Goal: Information Seeking & Learning: Learn about a topic

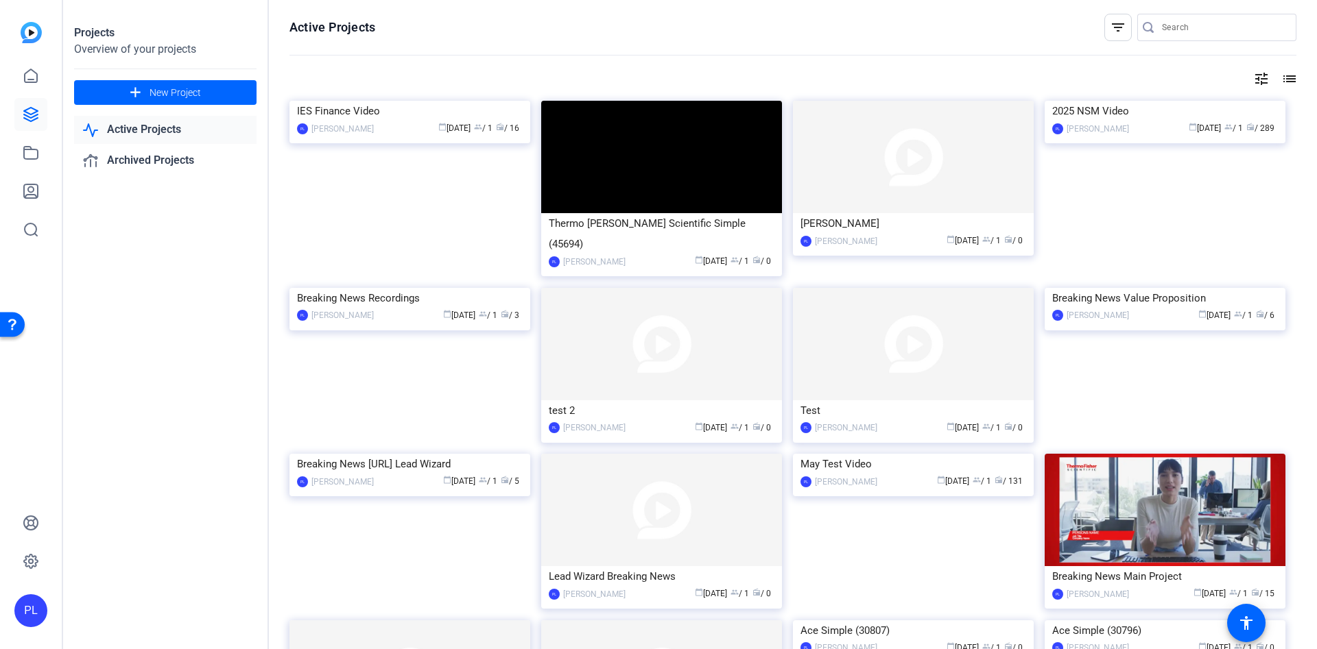
click at [1240, 16] on div at bounding box center [1223, 27] width 123 height 27
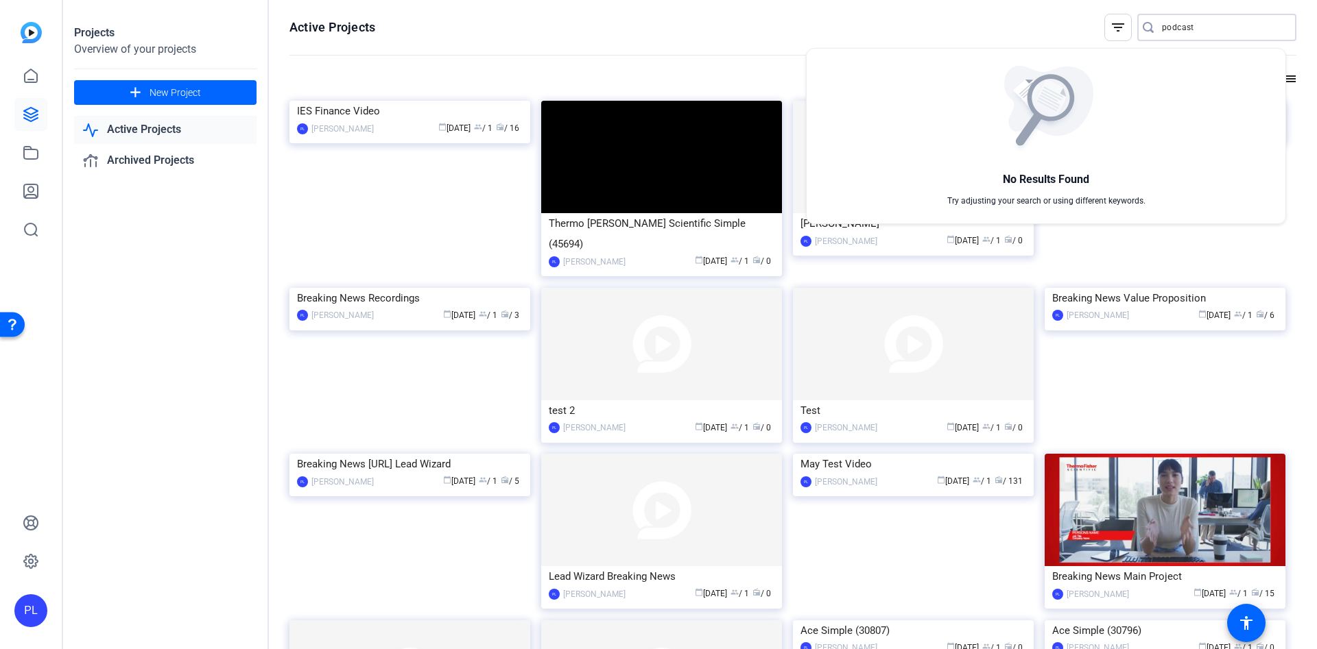
type input "podcast"
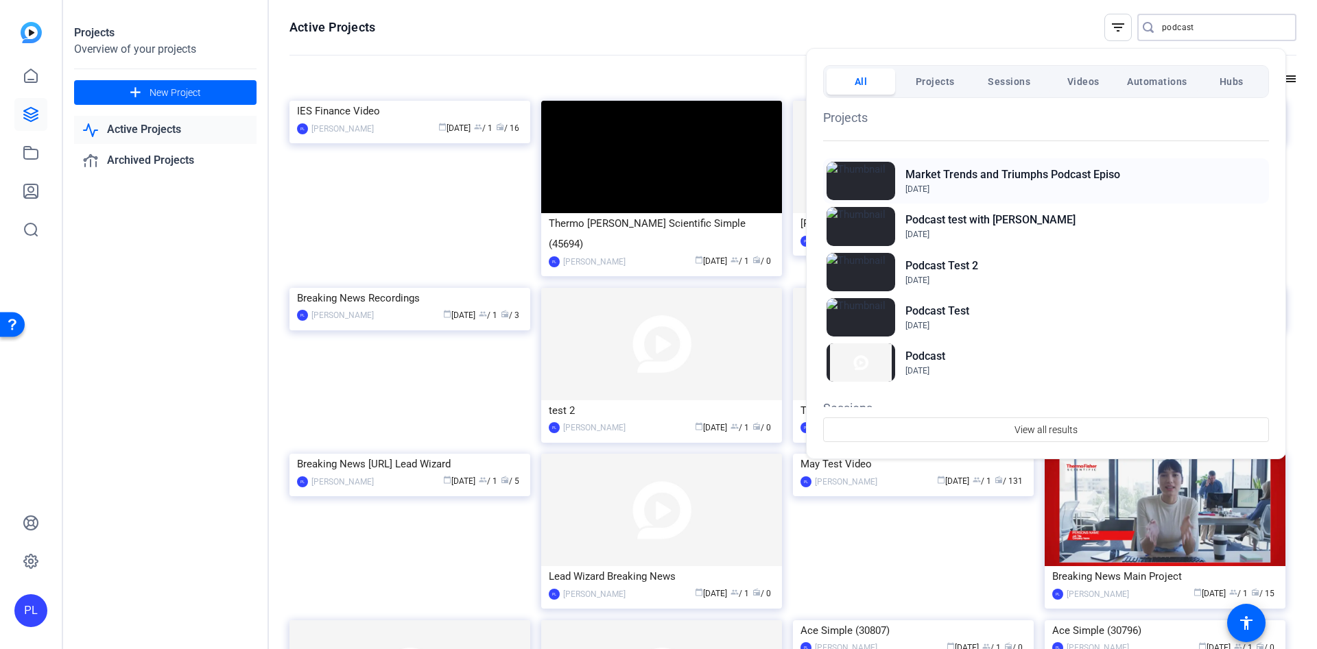
click at [968, 176] on h2 "Market Trends and Triumphs Podcast Episo" at bounding box center [1012, 175] width 215 height 16
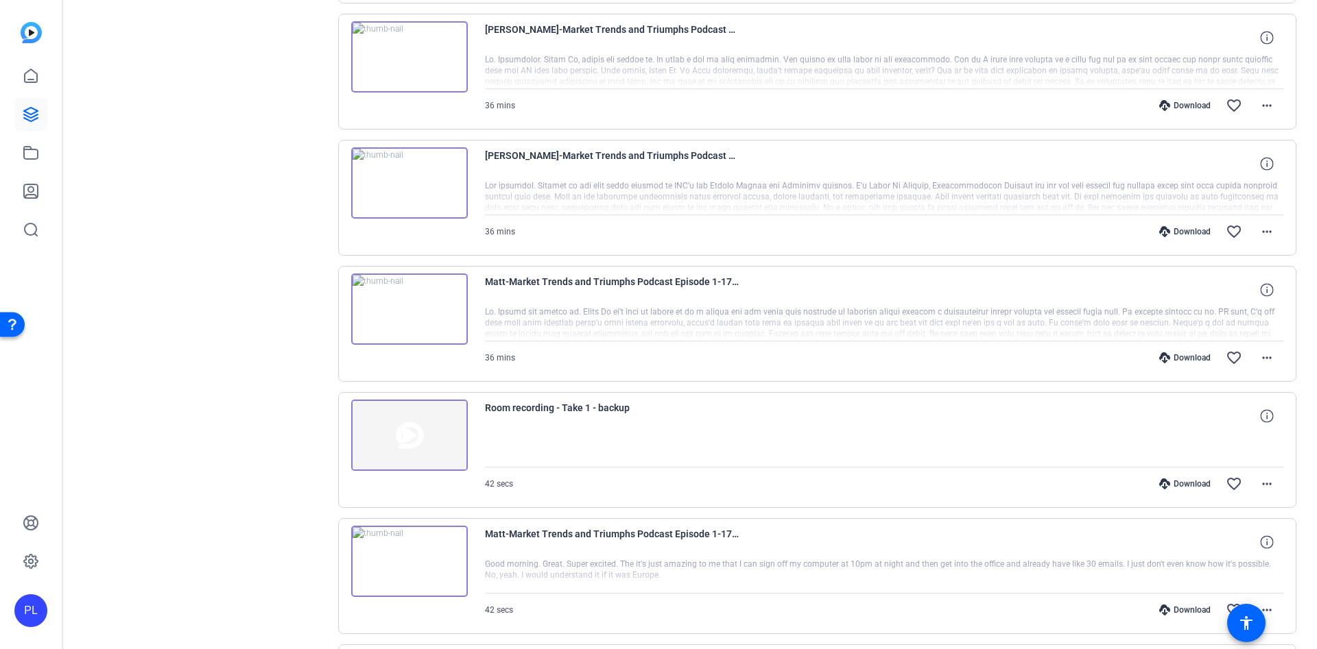
scroll to position [411, 0]
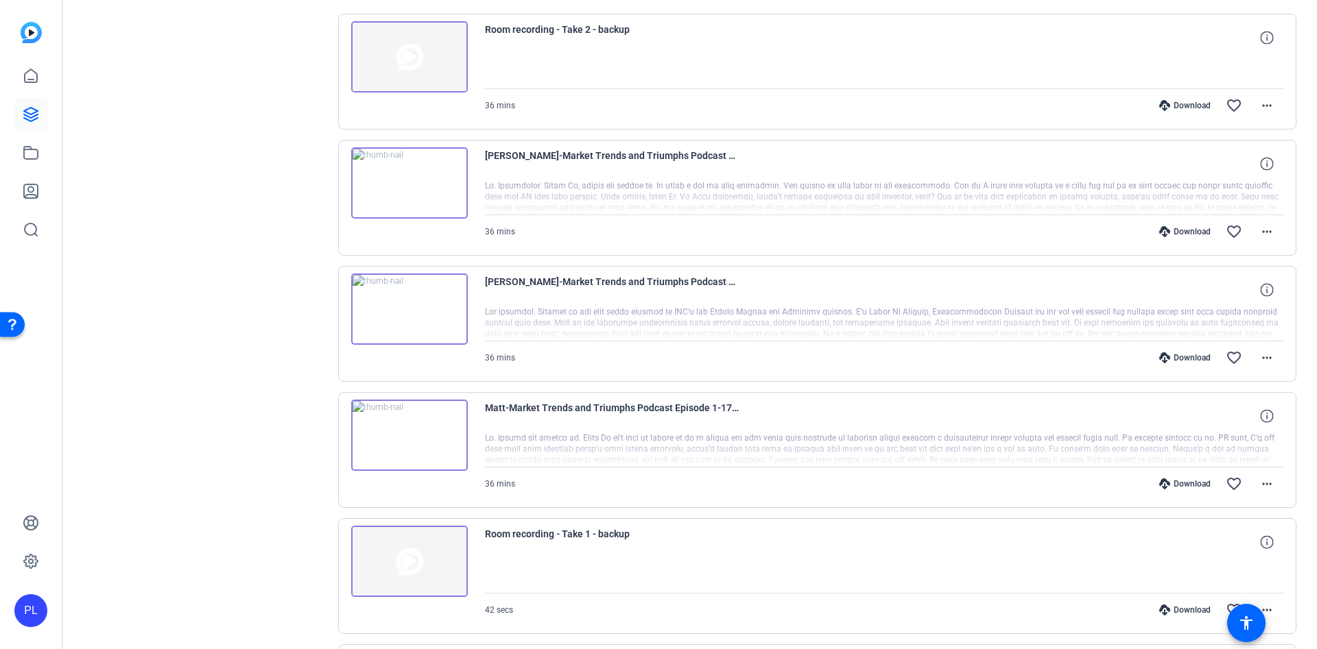
click at [193, 52] on div "Sessions Scripts Sessions more_horiz Market Trends and Triumphs Podcast Episode…" at bounding box center [205, 372] width 228 height 1369
click at [71, 16] on div "Sessions Scripts Sessions more_horiz Market Trends and Triumphs Podcast Episode…" at bounding box center [690, 372] width 1254 height 1403
